Goal: Transaction & Acquisition: Purchase product/service

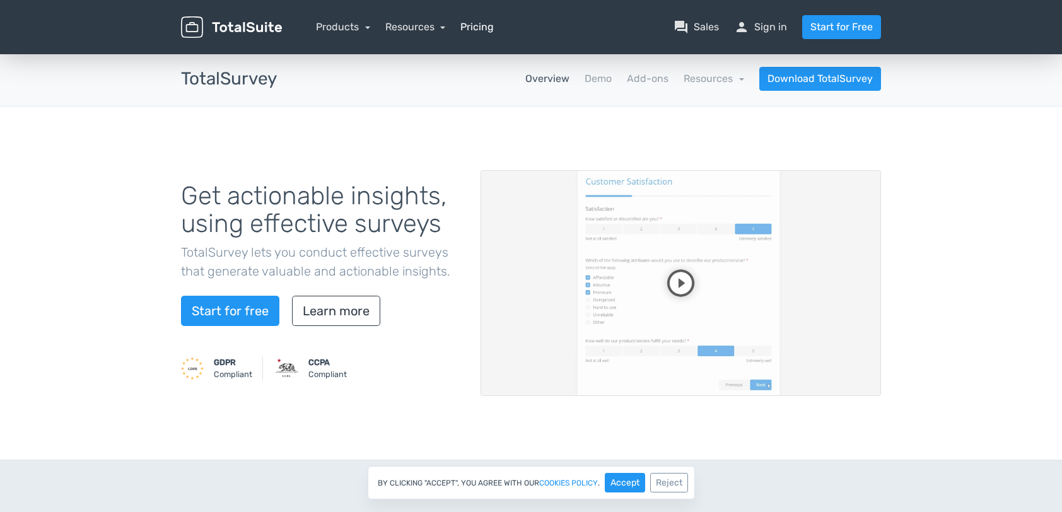
click at [483, 23] on link "Pricing" at bounding box center [476, 27] width 33 height 15
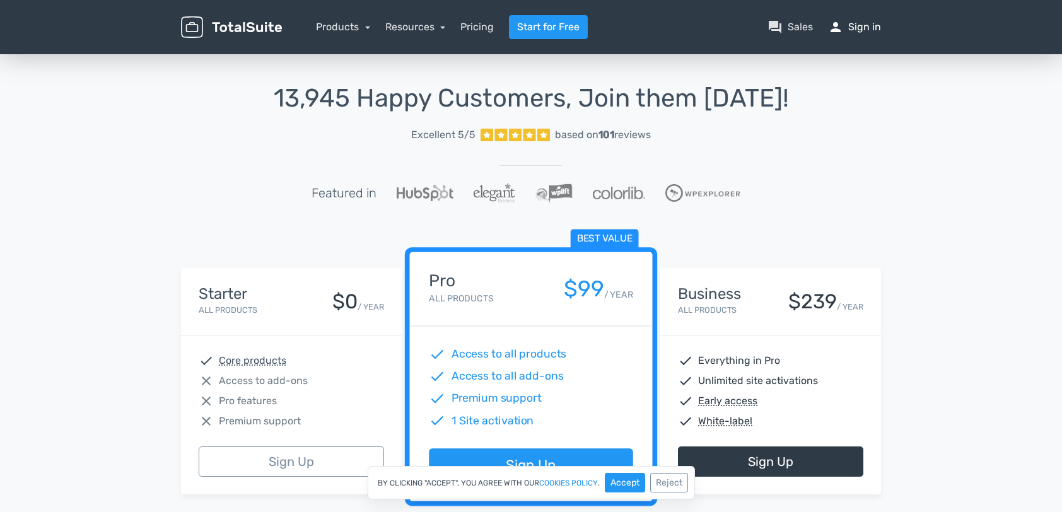
click at [871, 27] on link "person Sign in" at bounding box center [854, 27] width 53 height 15
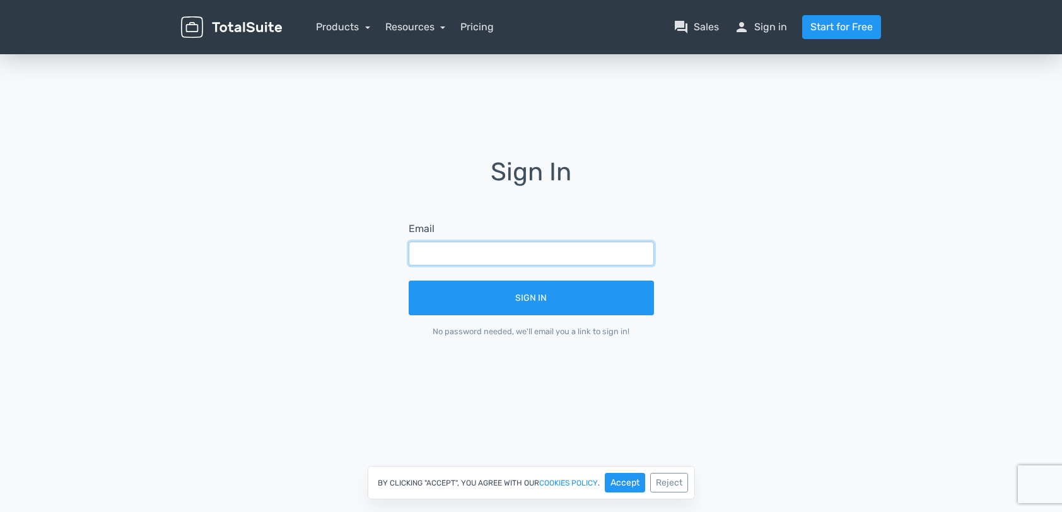
click at [485, 257] on input "text" at bounding box center [530, 253] width 245 height 24
click at [459, 191] on h1 "Sign In" at bounding box center [531, 180] width 281 height 45
